Goal: Information Seeking & Learning: Find specific fact

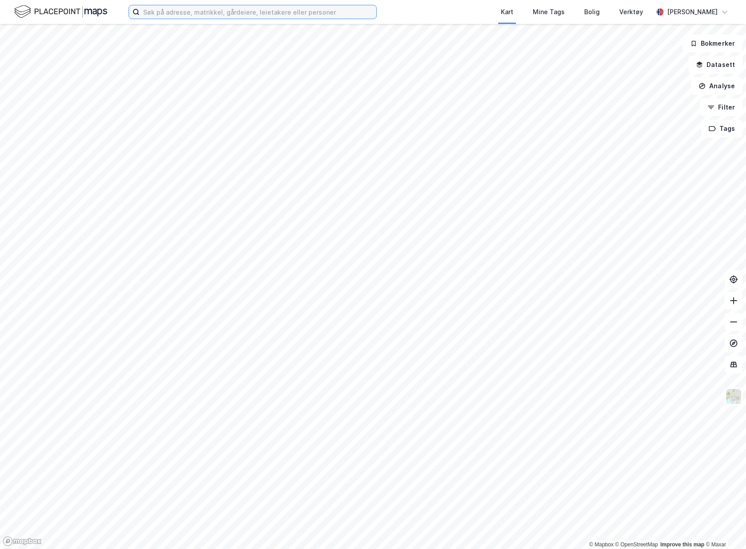
click at [257, 12] on input at bounding box center [258, 11] width 237 height 13
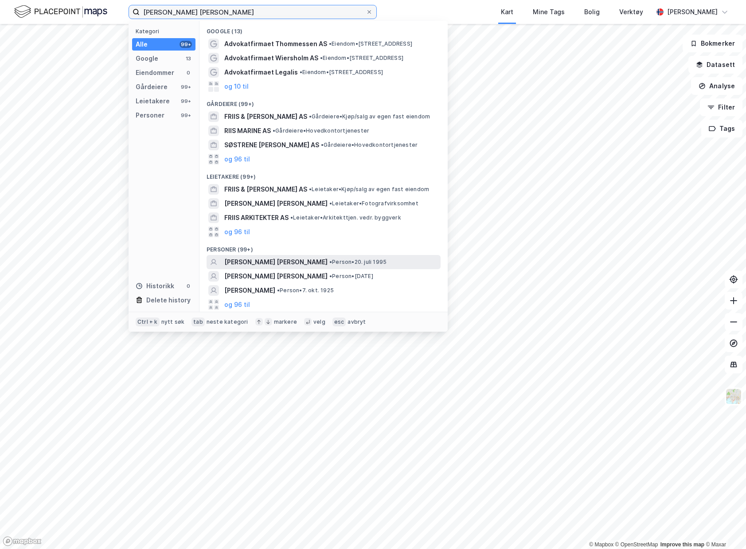
type input "[PERSON_NAME] [PERSON_NAME]"
click at [285, 258] on span "[PERSON_NAME] [PERSON_NAME]" at bounding box center [275, 262] width 103 height 11
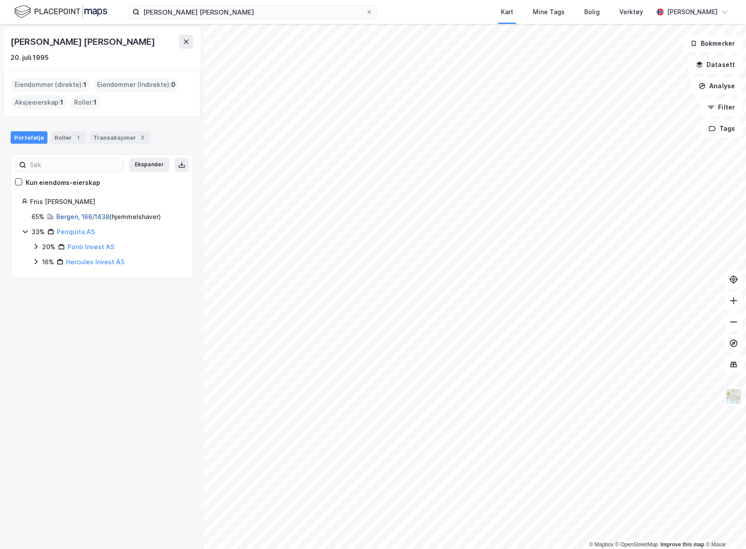
click at [95, 216] on link "Bergen, 166/1438" at bounding box center [82, 217] width 53 height 8
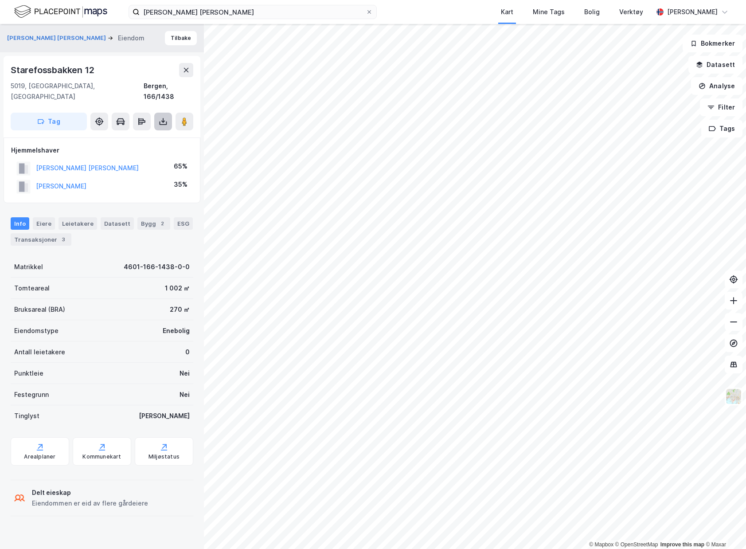
click at [163, 117] on icon at bounding box center [163, 121] width 9 height 9
click at [43, 233] on div "Transaksjoner 3" at bounding box center [41, 239] width 61 height 12
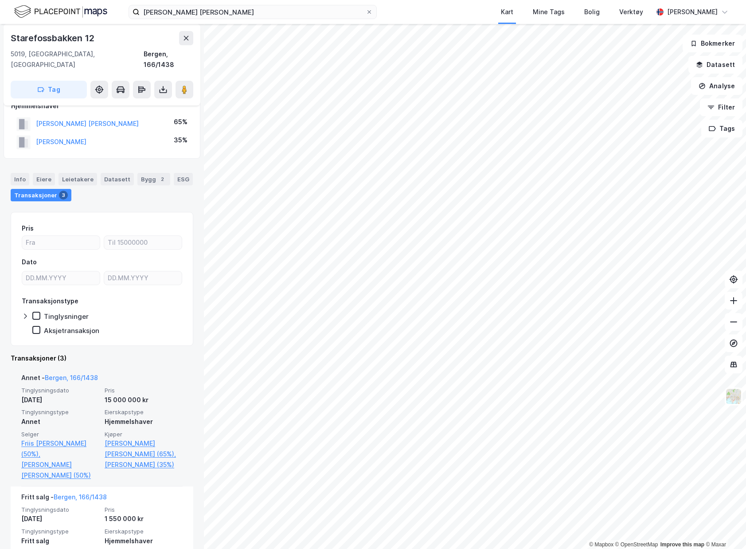
scroll to position [89, 0]
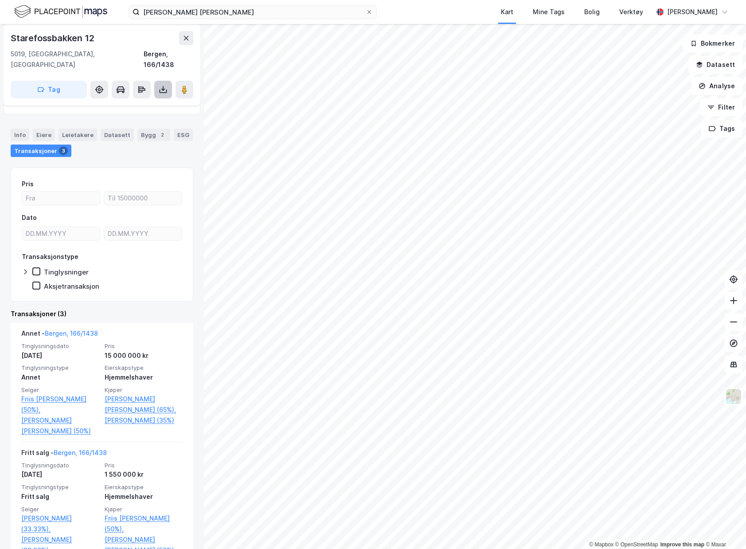
click at [161, 85] on icon at bounding box center [163, 89] width 9 height 9
click at [164, 100] on div "Last ned grunnbok" at bounding box center [125, 107] width 94 height 14
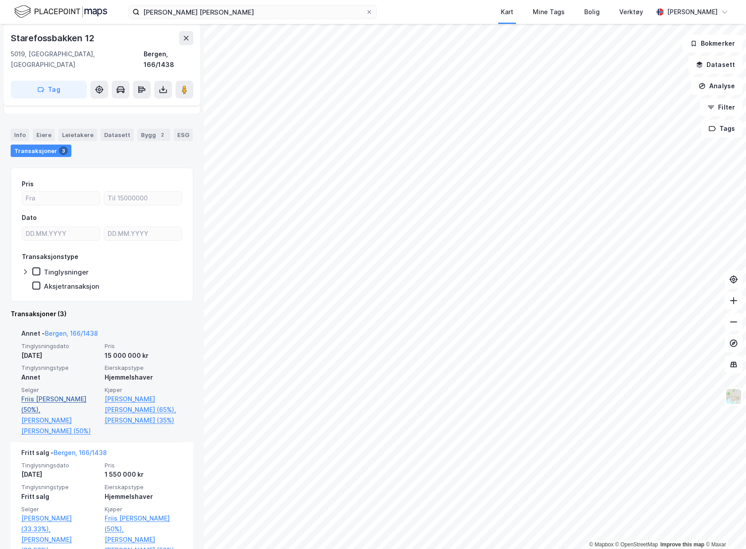
click at [73, 394] on link "Friis [PERSON_NAME] (50%)," at bounding box center [60, 404] width 78 height 21
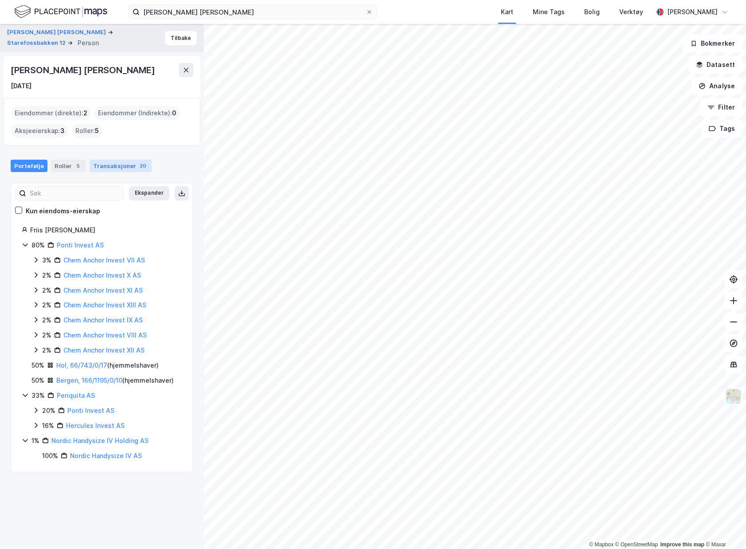
click at [118, 164] on div "Transaksjoner 20" at bounding box center [121, 166] width 62 height 12
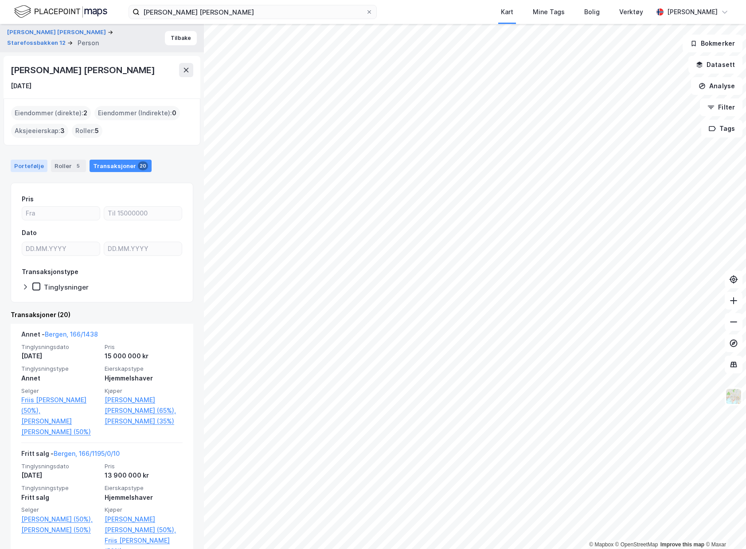
click at [41, 162] on div "Portefølje" at bounding box center [29, 166] width 37 height 12
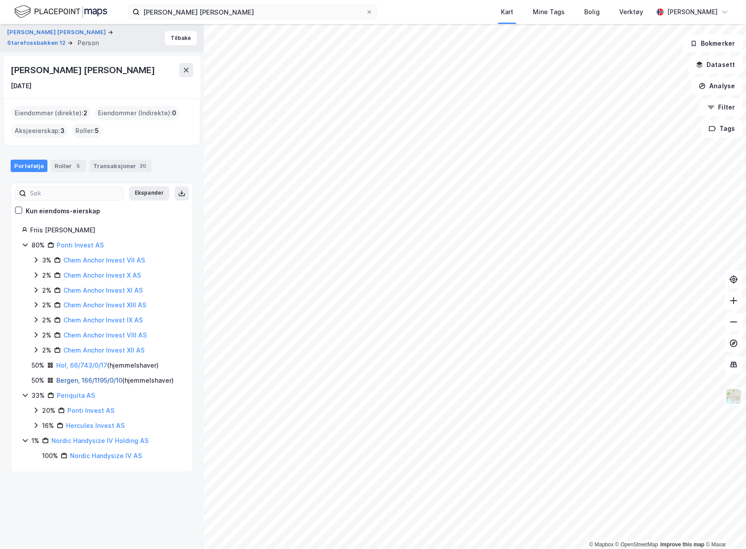
click at [106, 382] on link "Bergen, 166/1195/0/10" at bounding box center [89, 380] width 66 height 8
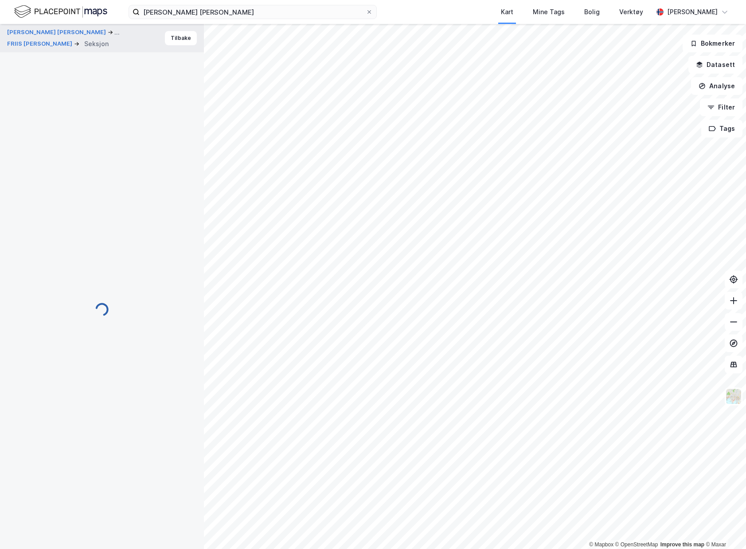
scroll to position [18, 0]
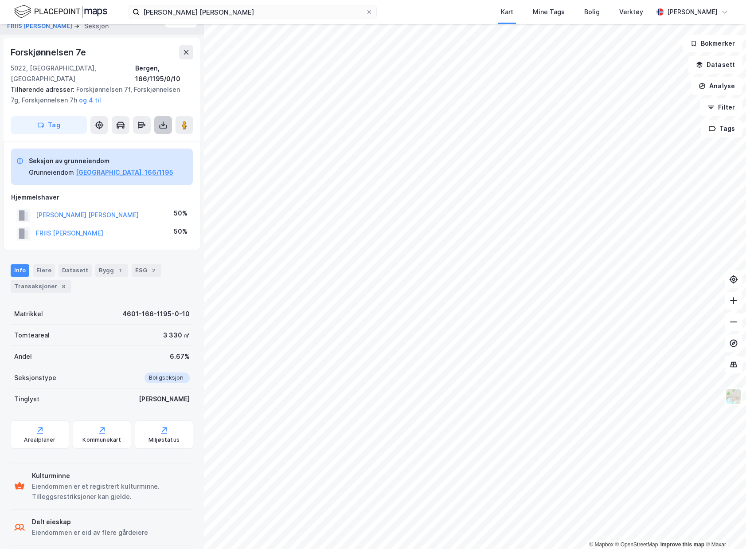
click at [164, 125] on icon at bounding box center [164, 127] width 8 height 4
click at [161, 136] on div "Last ned grunnbok" at bounding box center [125, 143] width 94 height 14
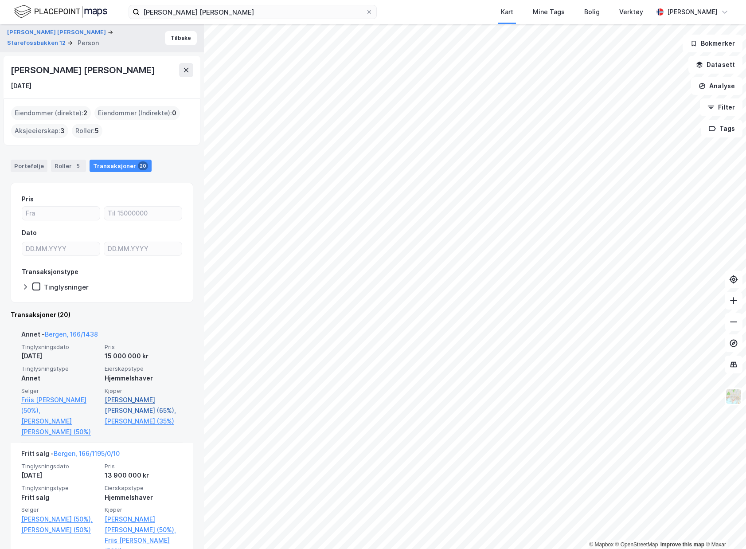
click at [138, 398] on link "[PERSON_NAME] [PERSON_NAME] (65%)," at bounding box center [144, 405] width 78 height 21
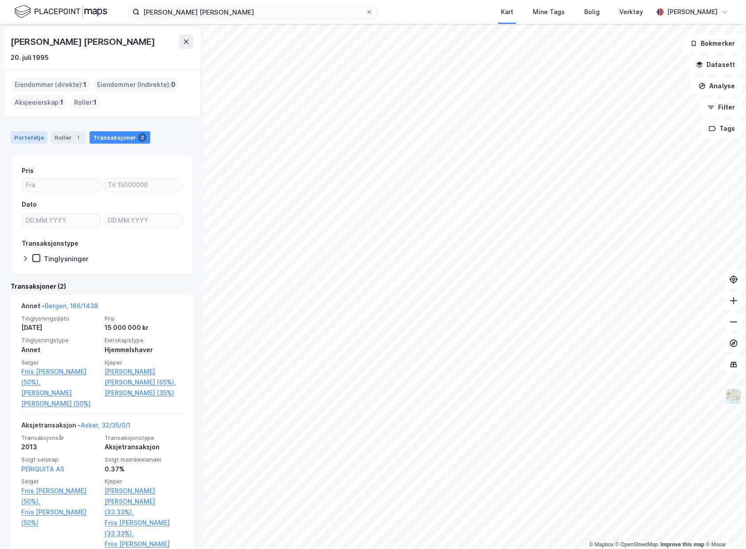
click at [34, 143] on div "Portefølje" at bounding box center [29, 137] width 37 height 12
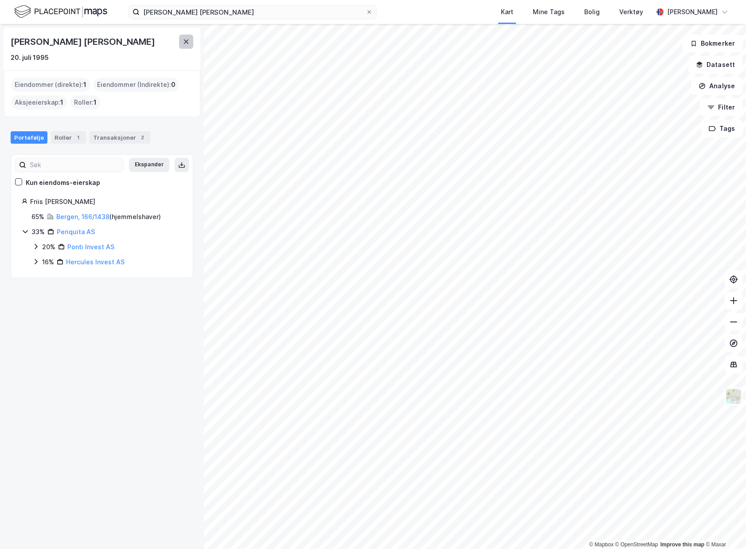
click at [187, 48] on button at bounding box center [186, 42] width 14 height 14
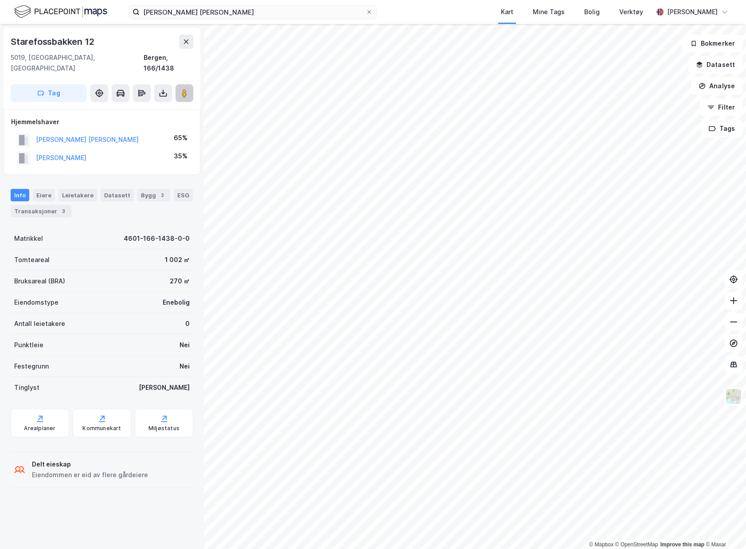
click at [186, 89] on image at bounding box center [184, 93] width 5 height 9
drag, startPoint x: 116, startPoint y: 128, endPoint x: 37, endPoint y: 130, distance: 78.9
click at [37, 131] on div "FRIIS [PERSON_NAME] 65%" at bounding box center [102, 140] width 182 height 18
copy button "[PERSON_NAME] [PERSON_NAME]"
